Goal: Information Seeking & Learning: Learn about a topic

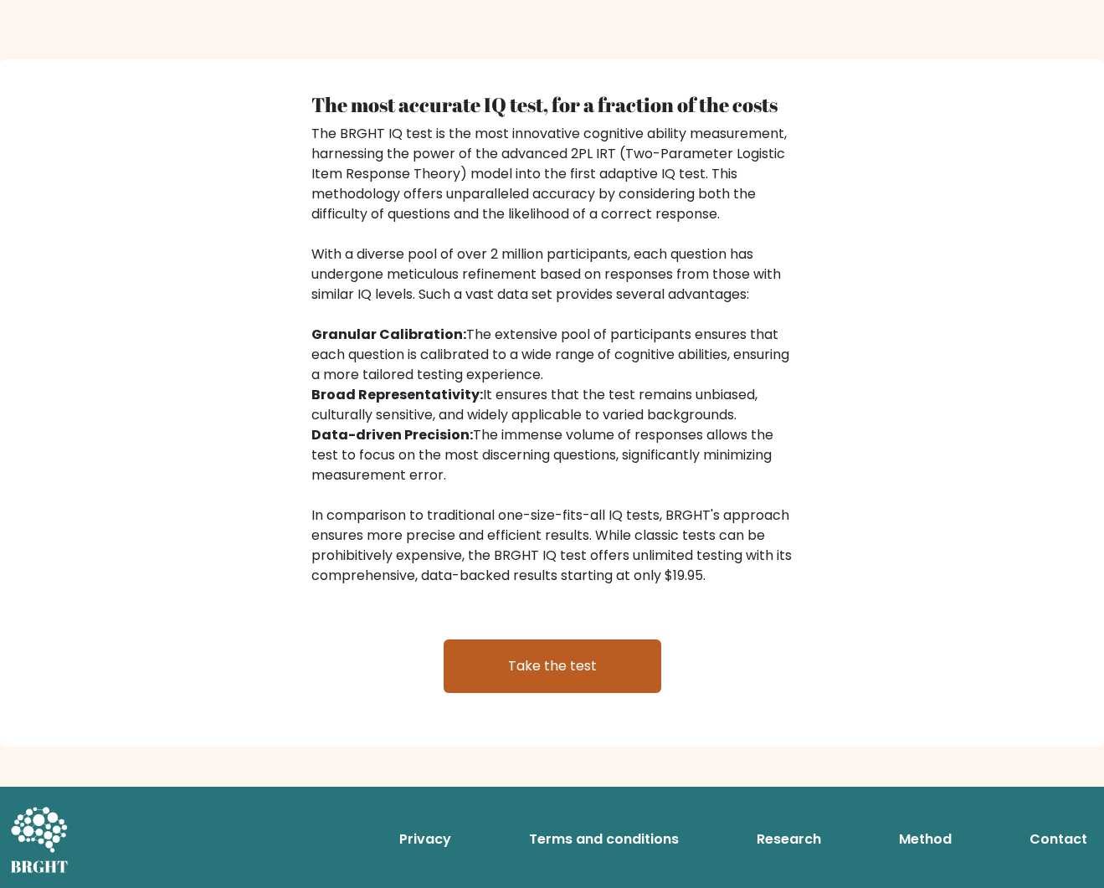
scroll to position [2481, 0]
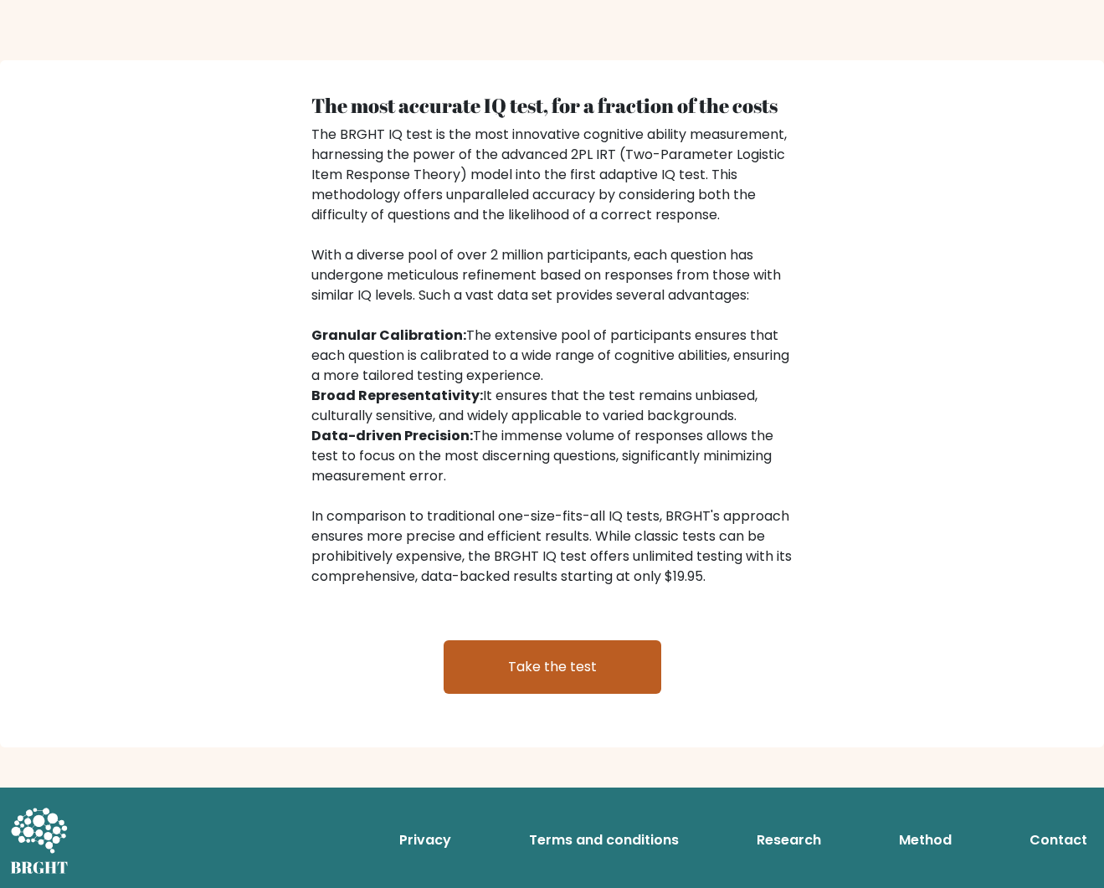
click at [558, 673] on link "Take the test" at bounding box center [553, 667] width 218 height 54
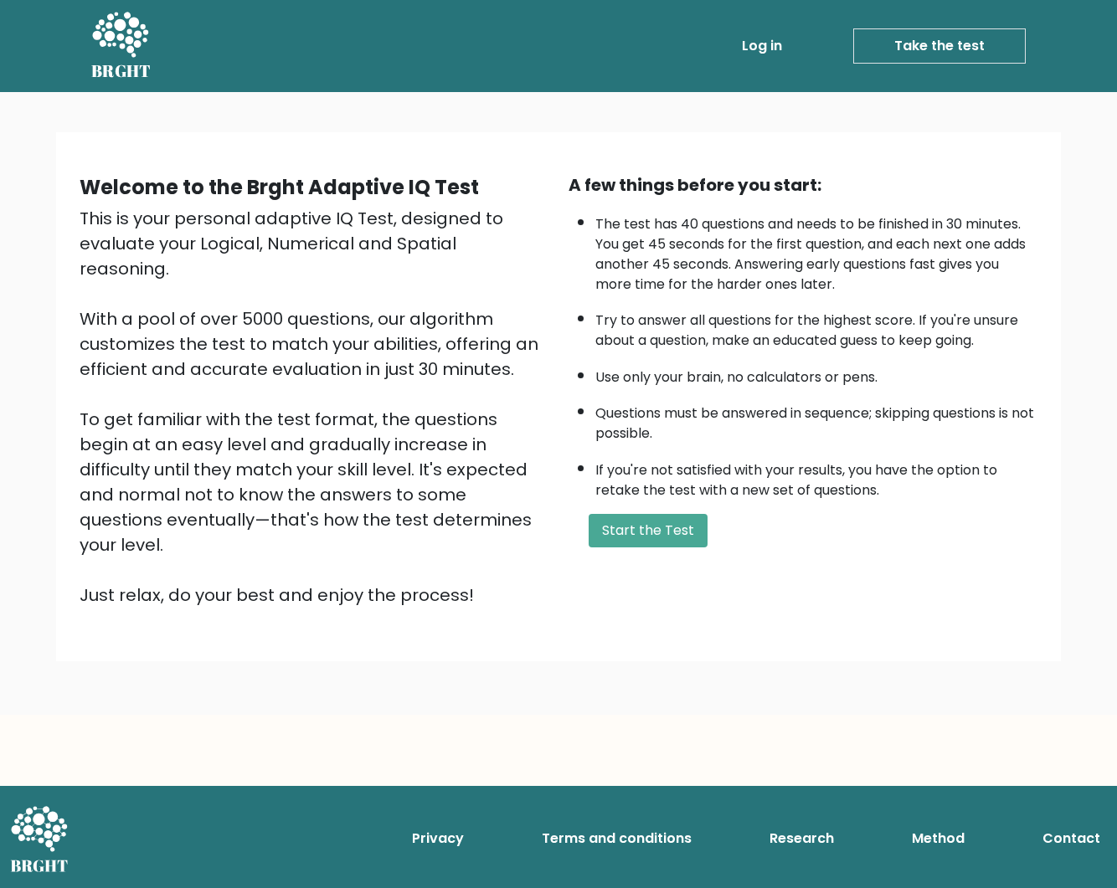
click at [956, 49] on link "Take the test" at bounding box center [939, 45] width 172 height 35
click at [947, 53] on link "Take the test" at bounding box center [939, 45] width 172 height 35
